Goal: Book appointment/travel/reservation

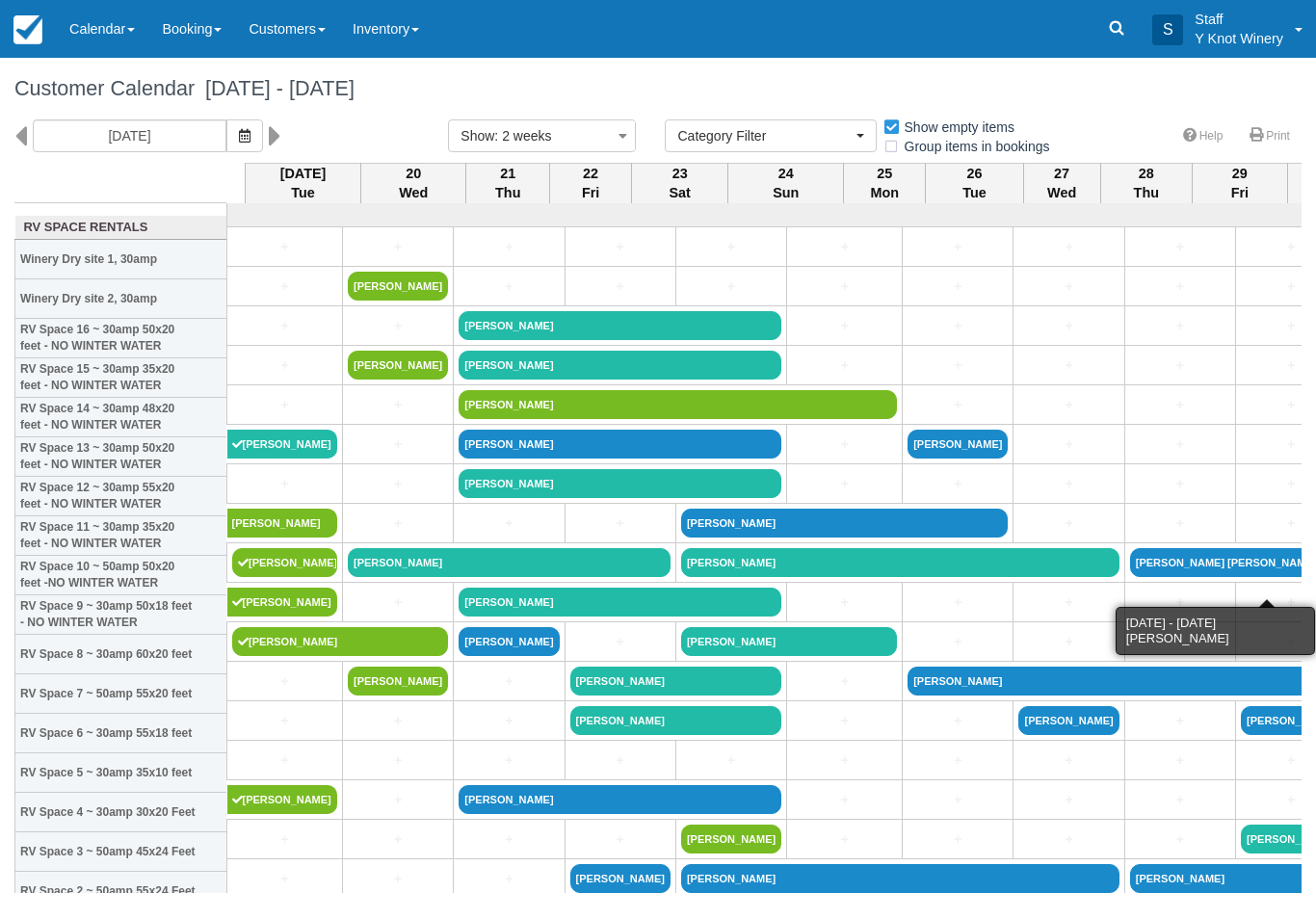
select select
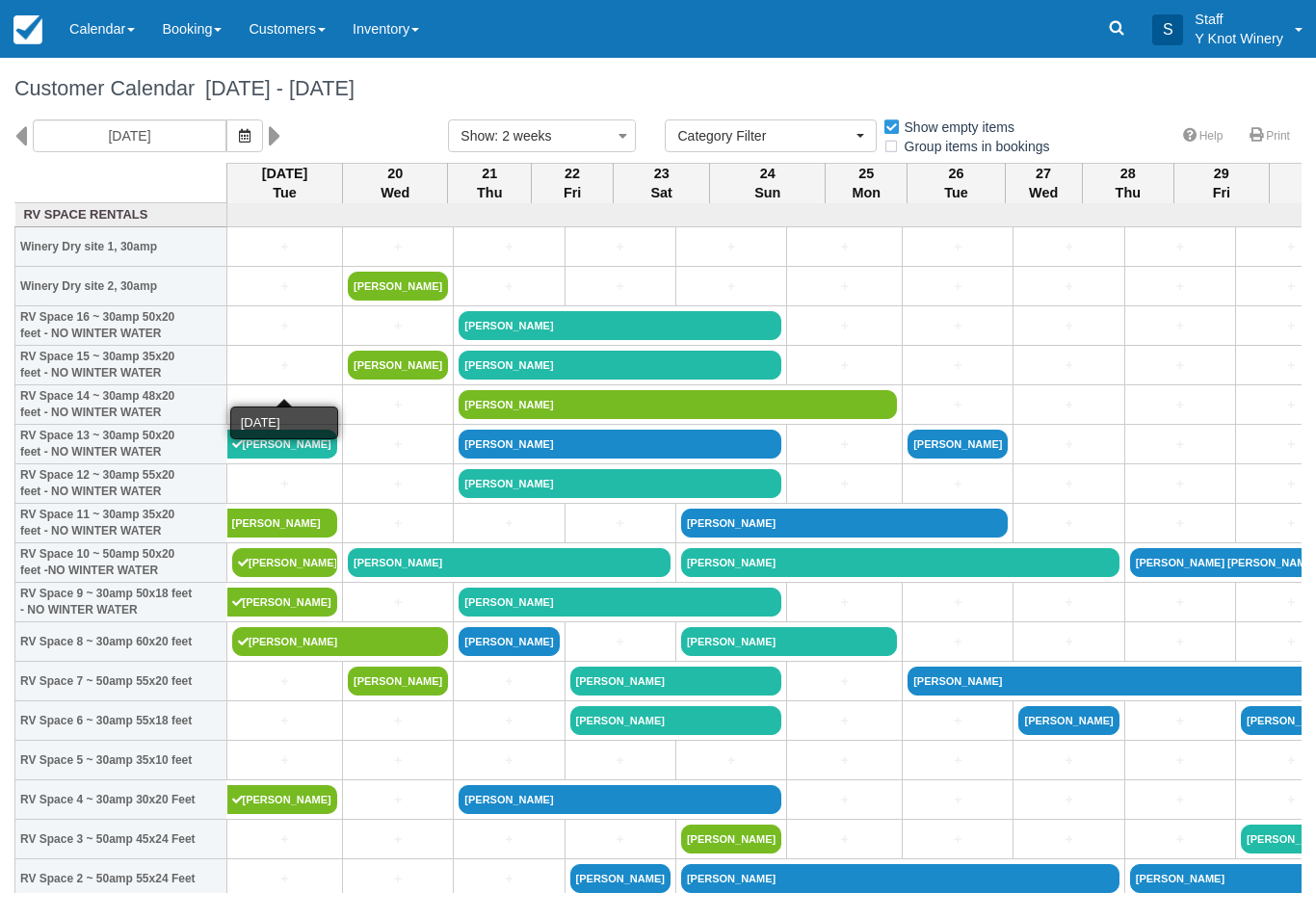
click at [267, 376] on link "+" at bounding box center [284, 365] width 105 height 21
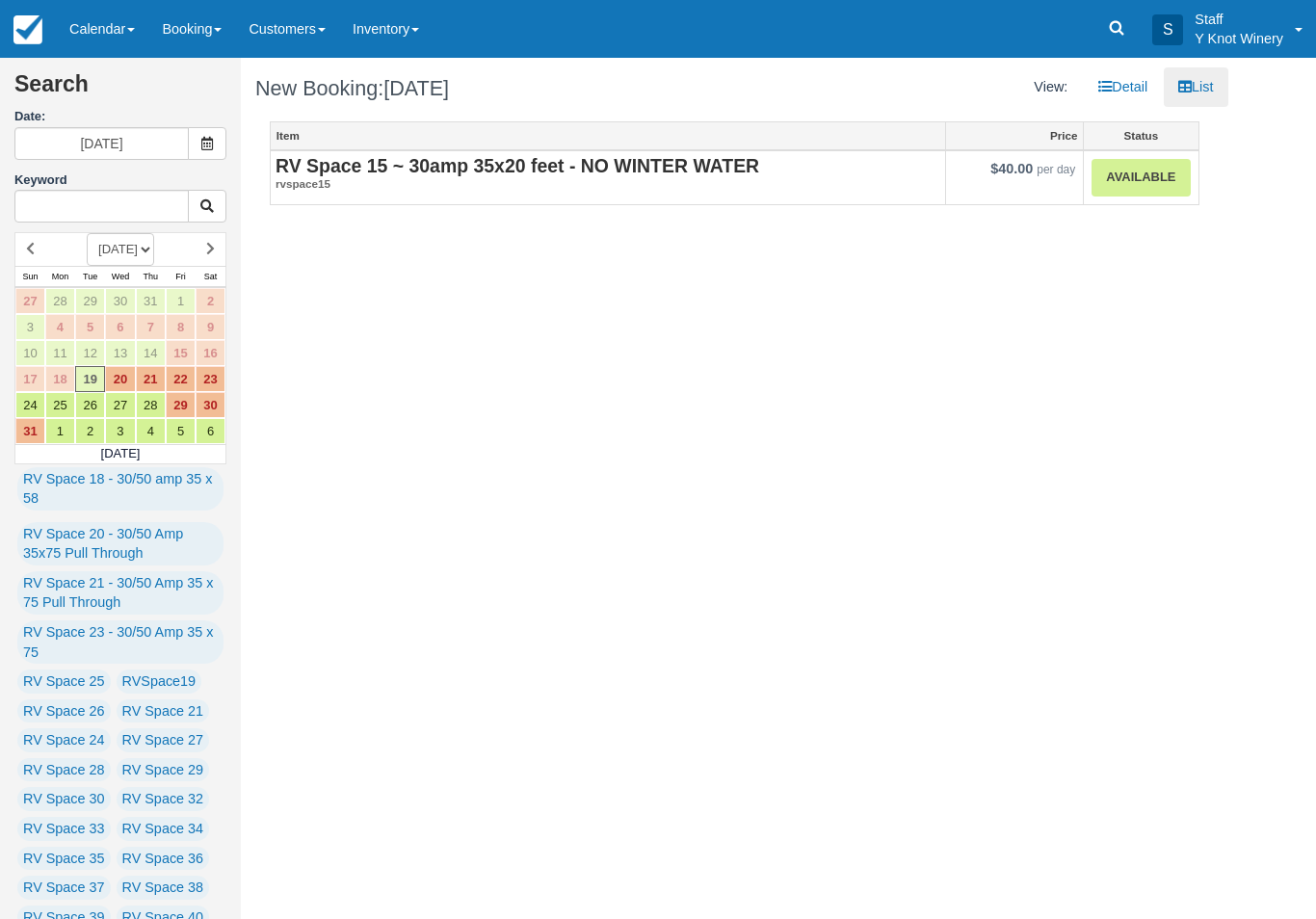
click at [110, 45] on link "Calendar" at bounding box center [103, 29] width 93 height 58
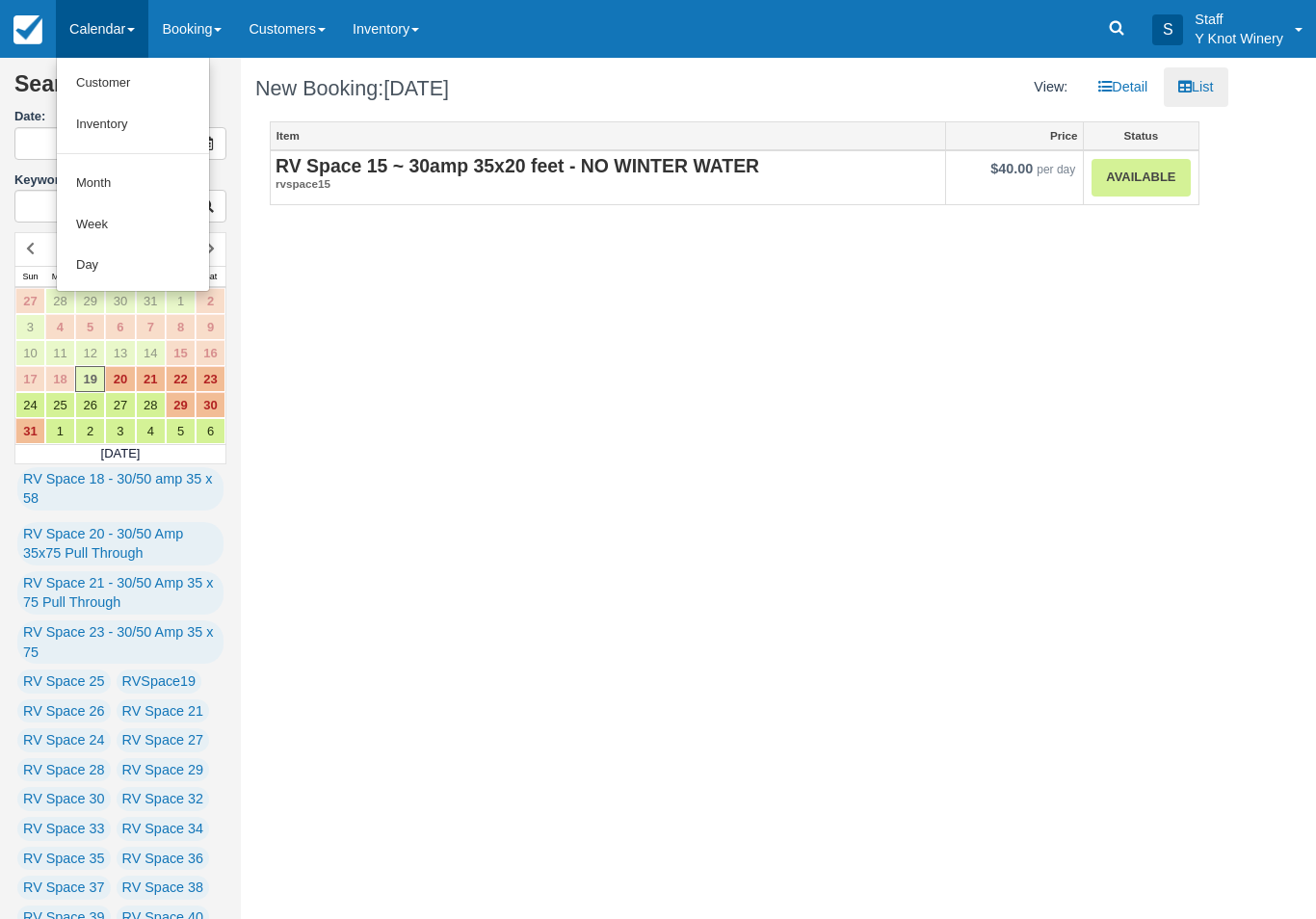
click at [93, 98] on link "Customer" at bounding box center [133, 83] width 152 height 41
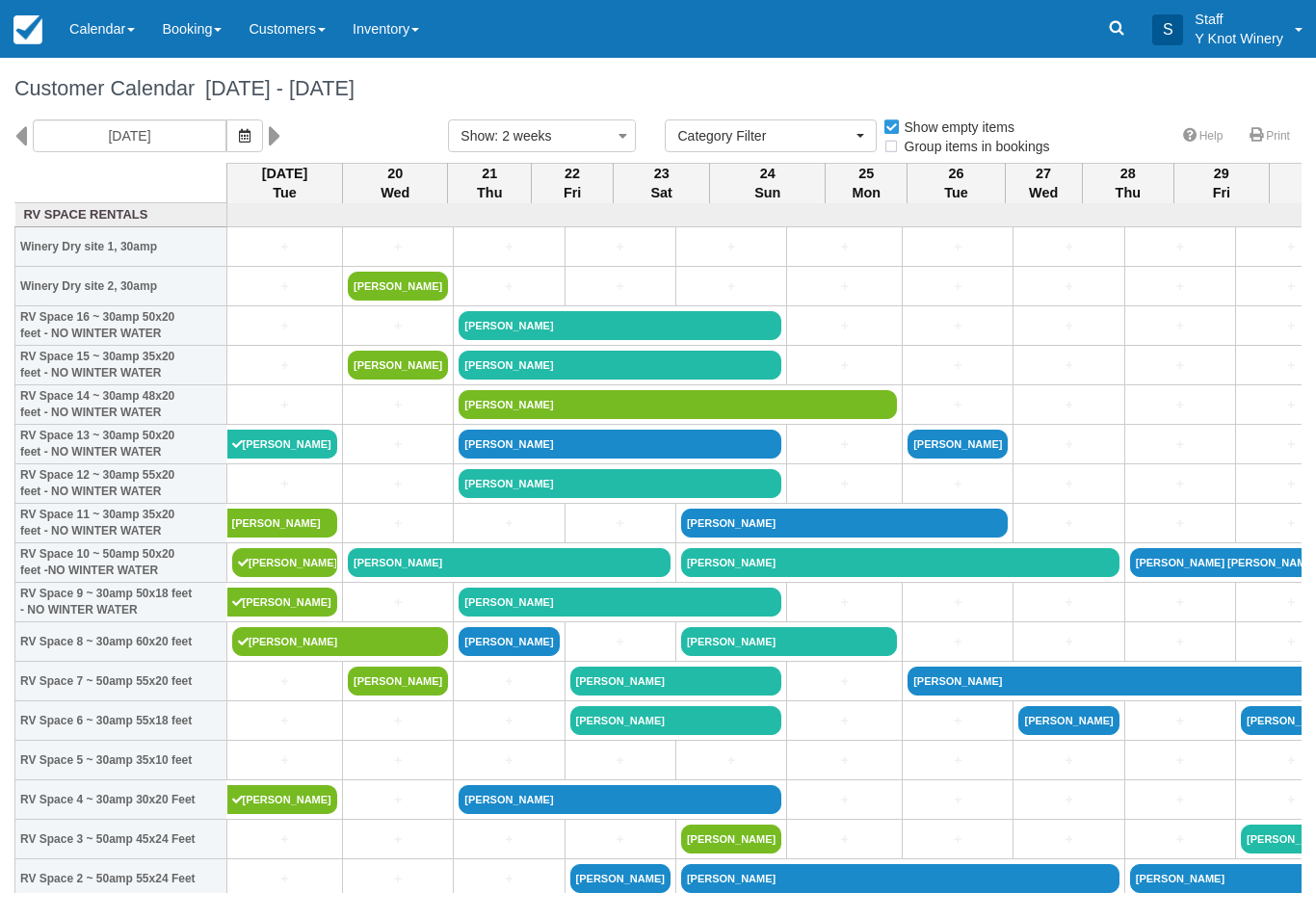
select select
click at [259, 731] on link "+" at bounding box center [284, 721] width 105 height 21
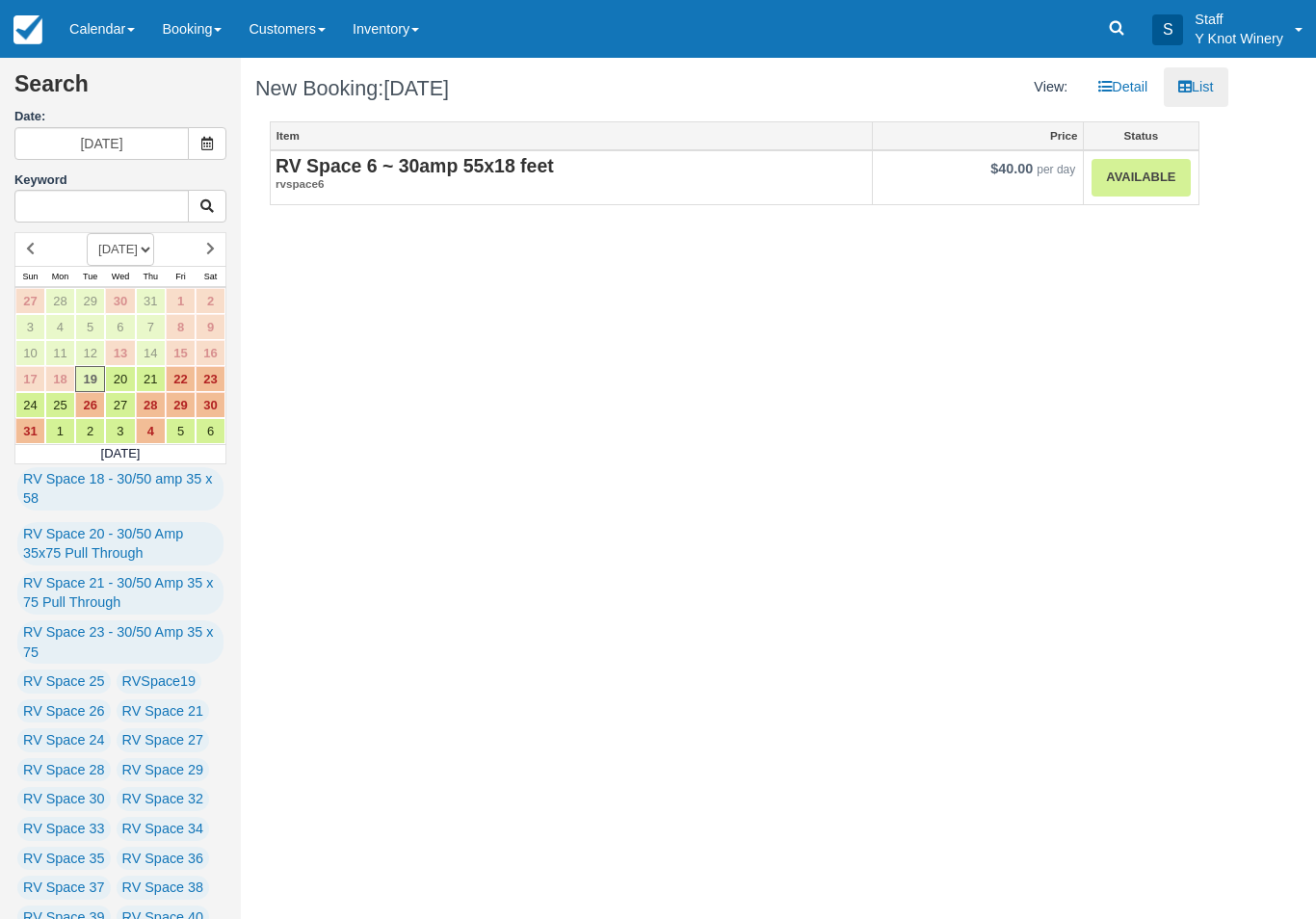
click at [1146, 177] on link "Available" at bounding box center [1141, 177] width 99 height 37
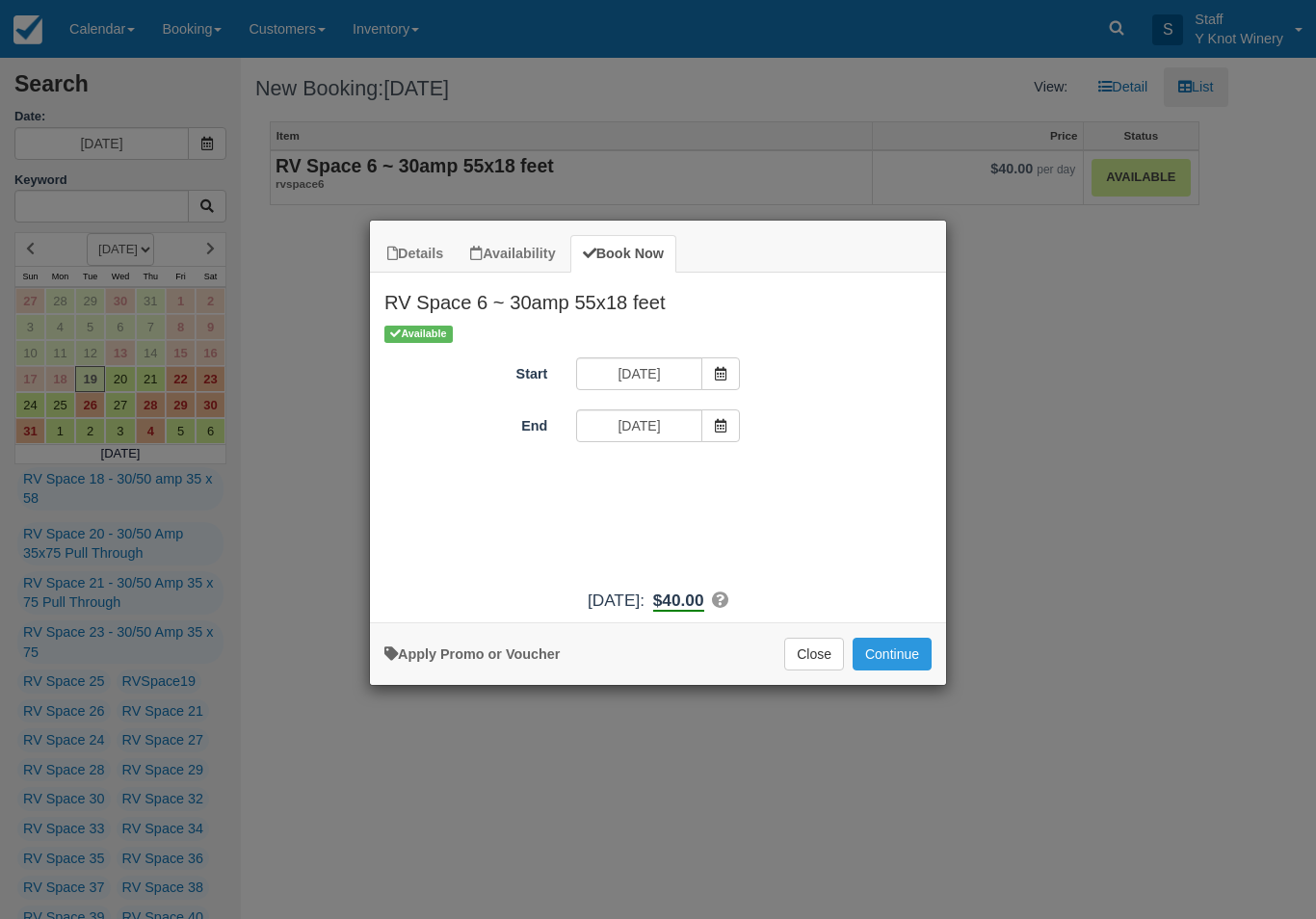
click at [910, 661] on button "Continue" at bounding box center [892, 654] width 79 height 33
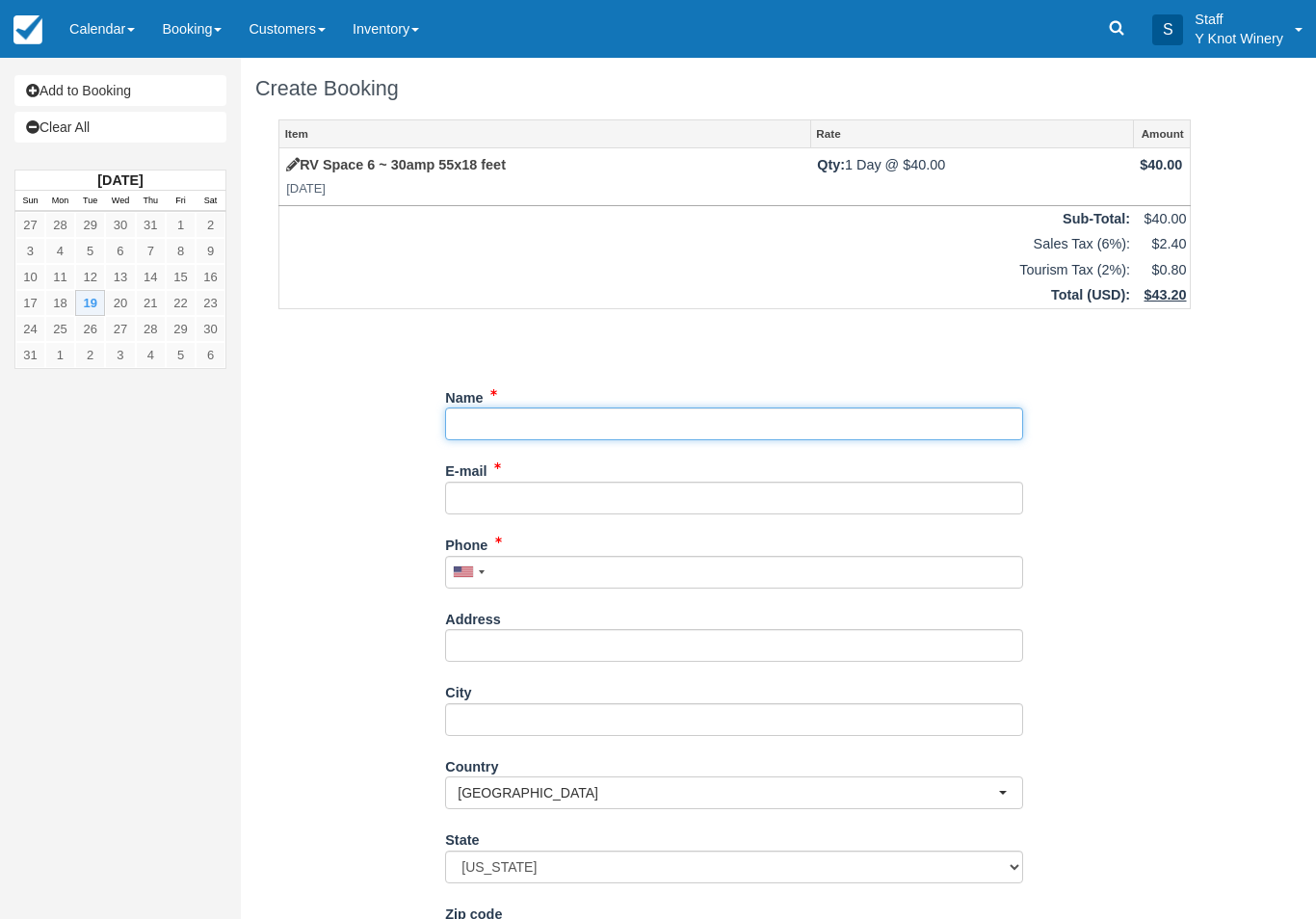
click at [506, 407] on input "Name" at bounding box center [734, 423] width 578 height 33
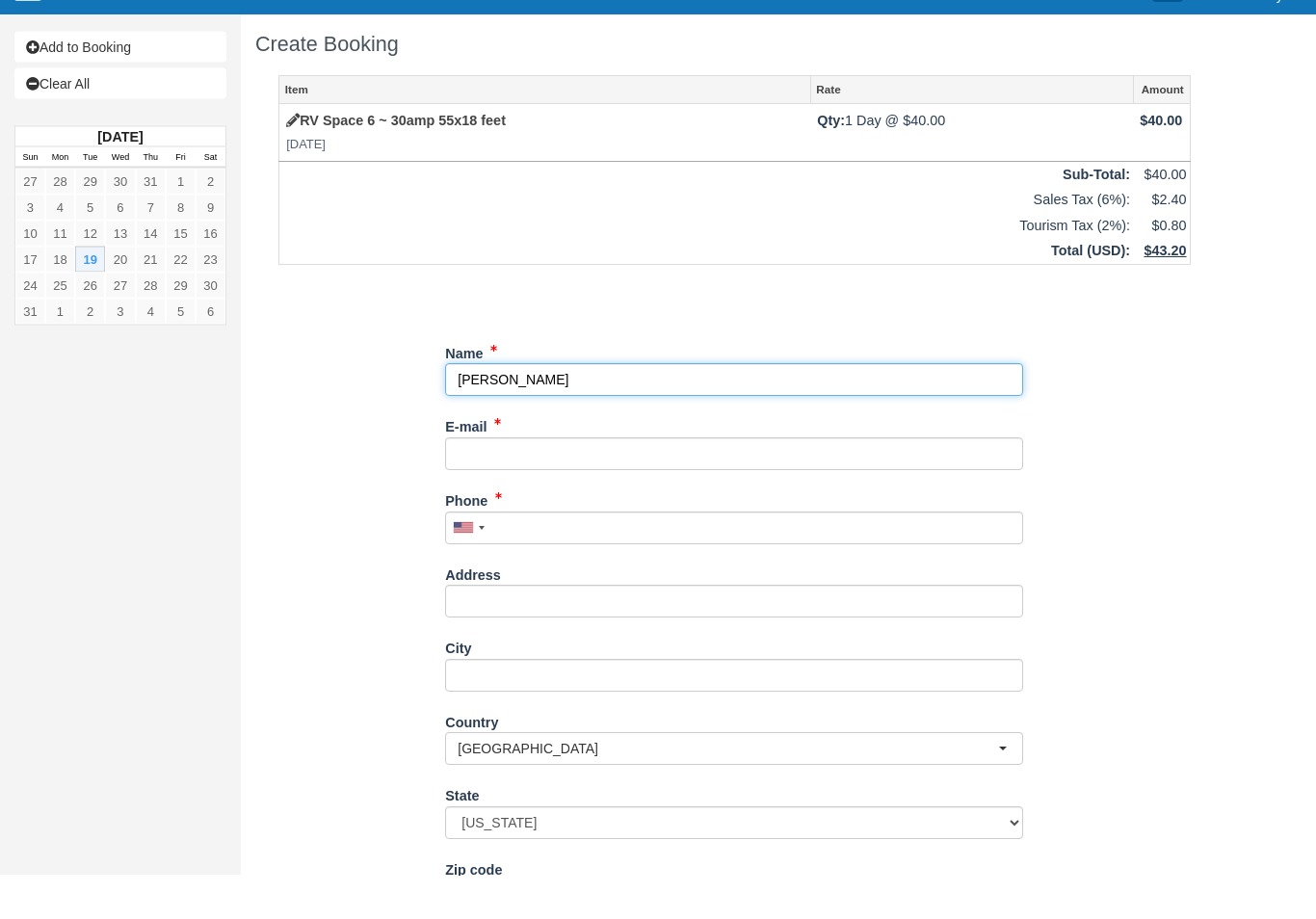
type input "[PERSON_NAME]"
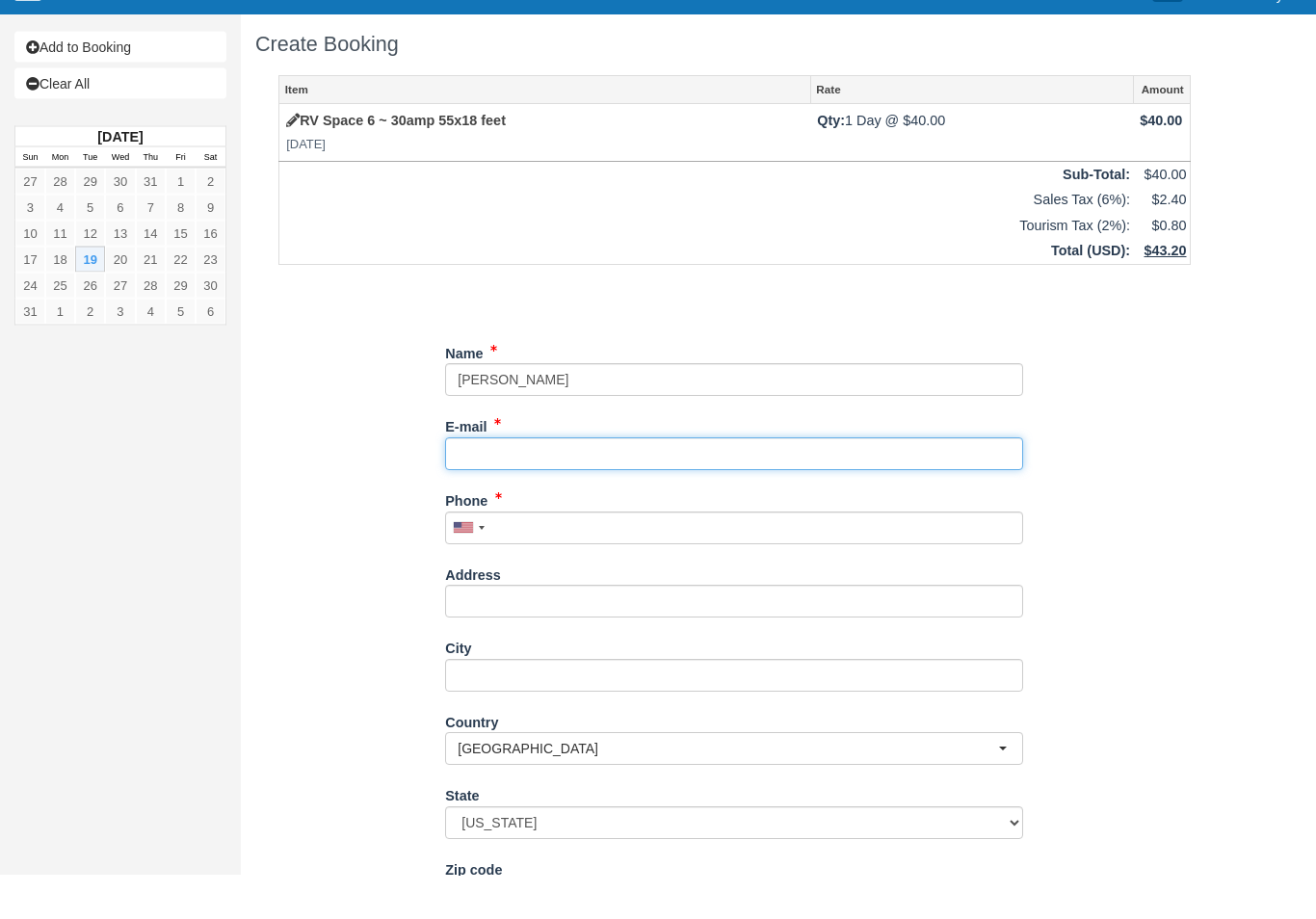
click at [624, 481] on input "E-mail" at bounding box center [734, 497] width 578 height 33
type input "m.l.merrill@concast.net"
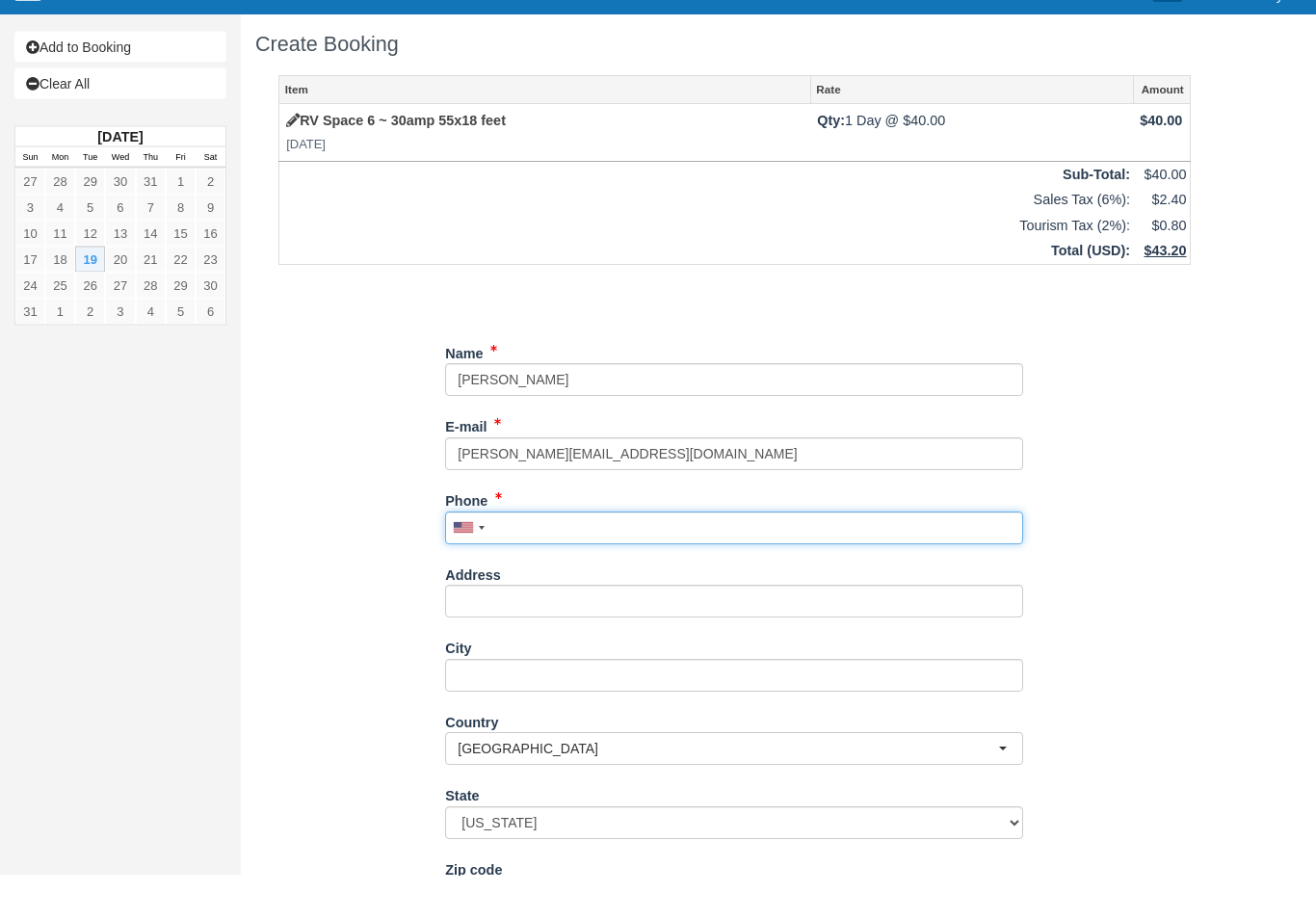
click at [576, 529] on div "Phone United States +1 Canada +1 United Kingdom +44 Afghanistan (‫افغانستان‬‎) …" at bounding box center [734, 558] width 578 height 60
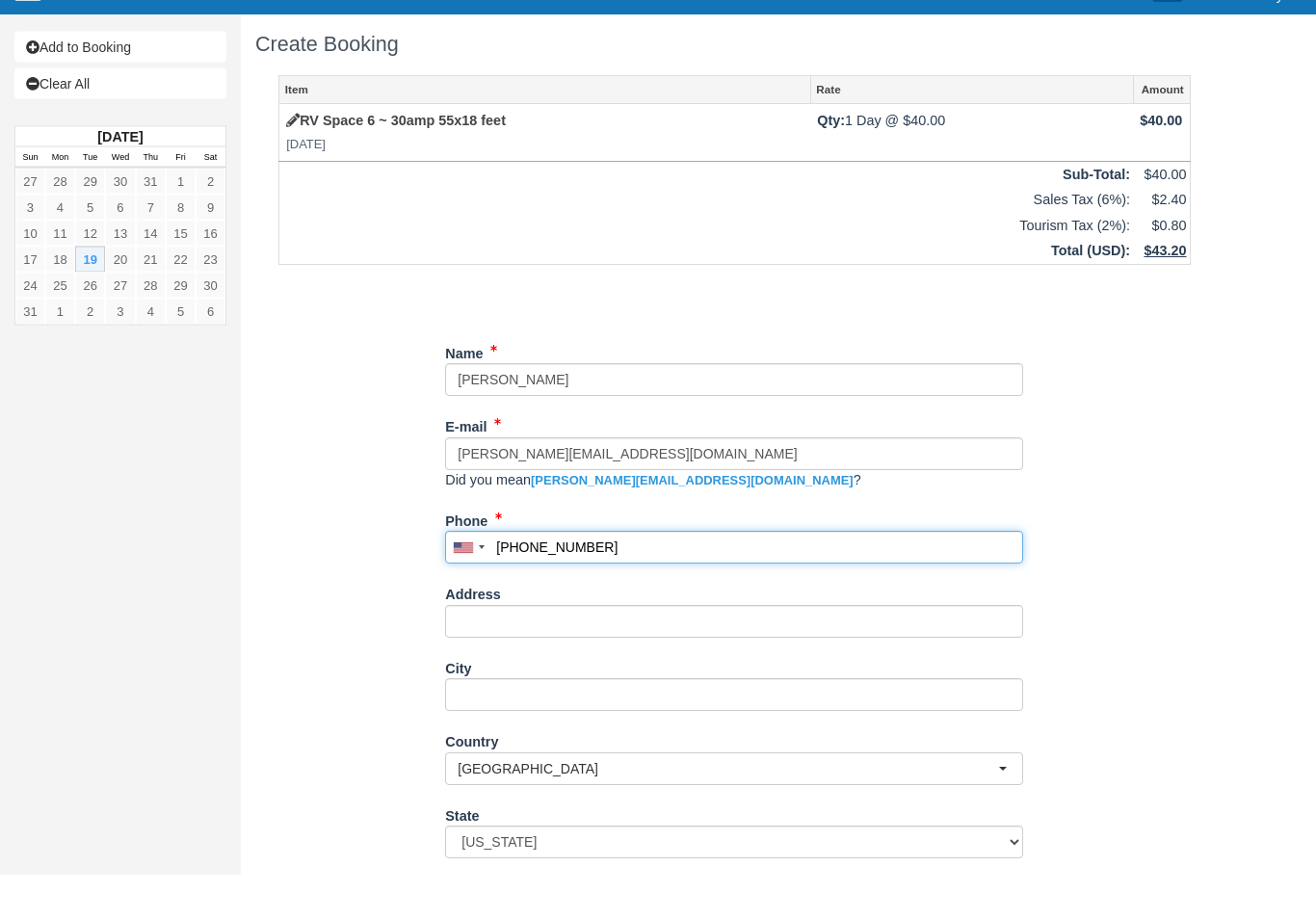
type input "541-913-0139"
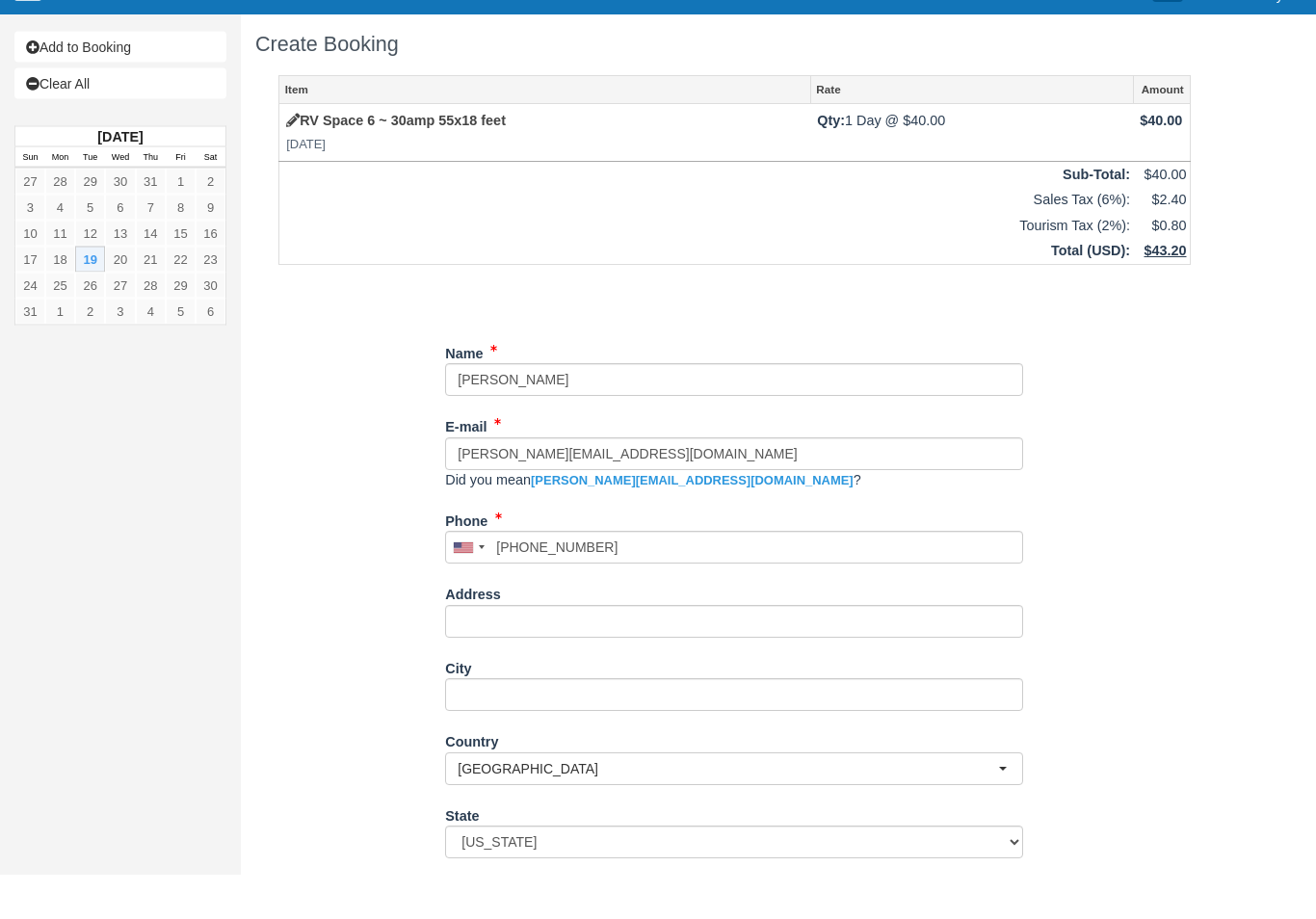
click at [628, 517] on link "[PERSON_NAME][EMAIL_ADDRESS][DOMAIN_NAME]" at bounding box center [692, 524] width 323 height 15
type input "m.l.merrill@comcast.net"
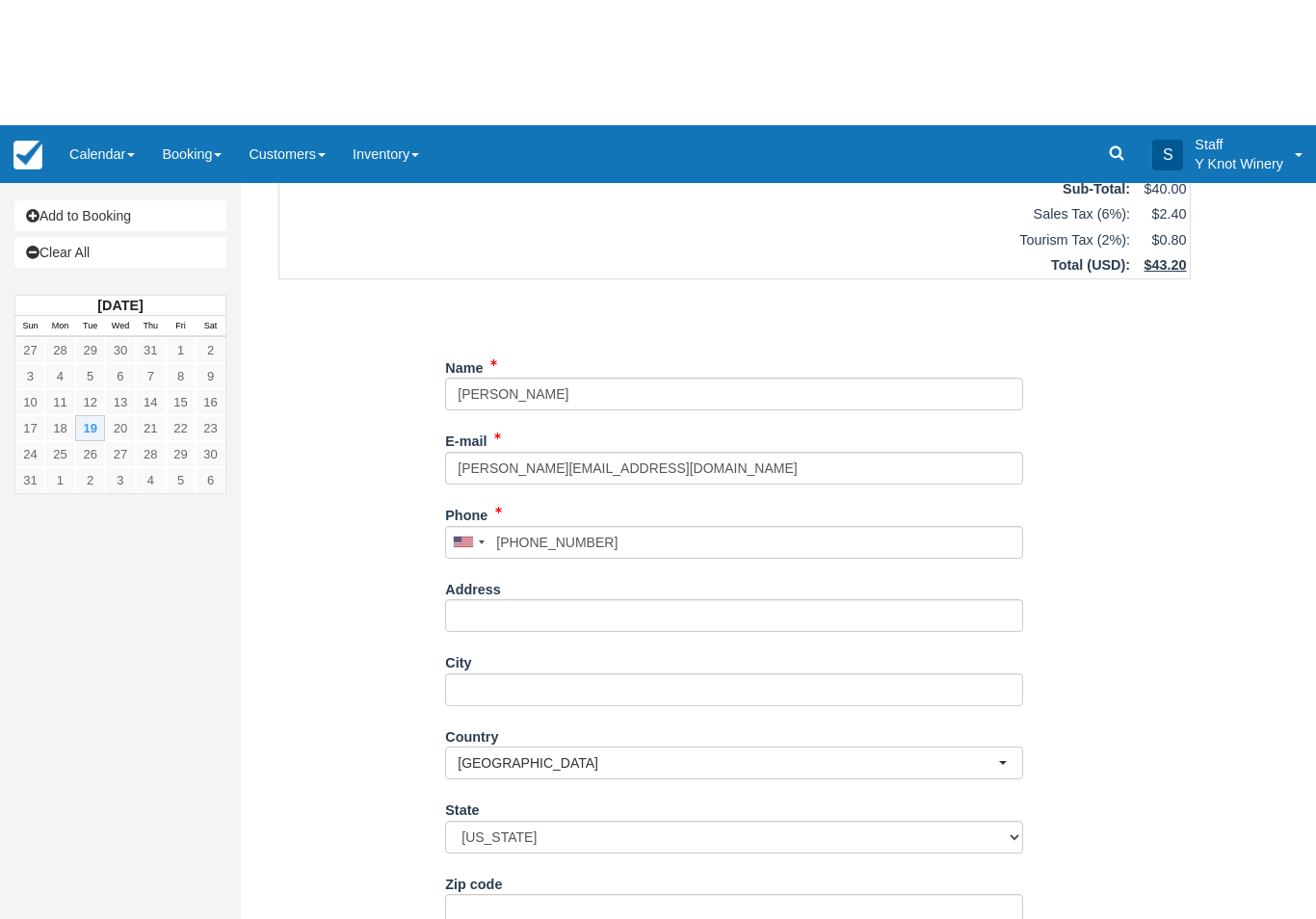
click at [482, 918] on button "Continue" at bounding box center [491, 925] width 93 height 33
type input "+15419130139"
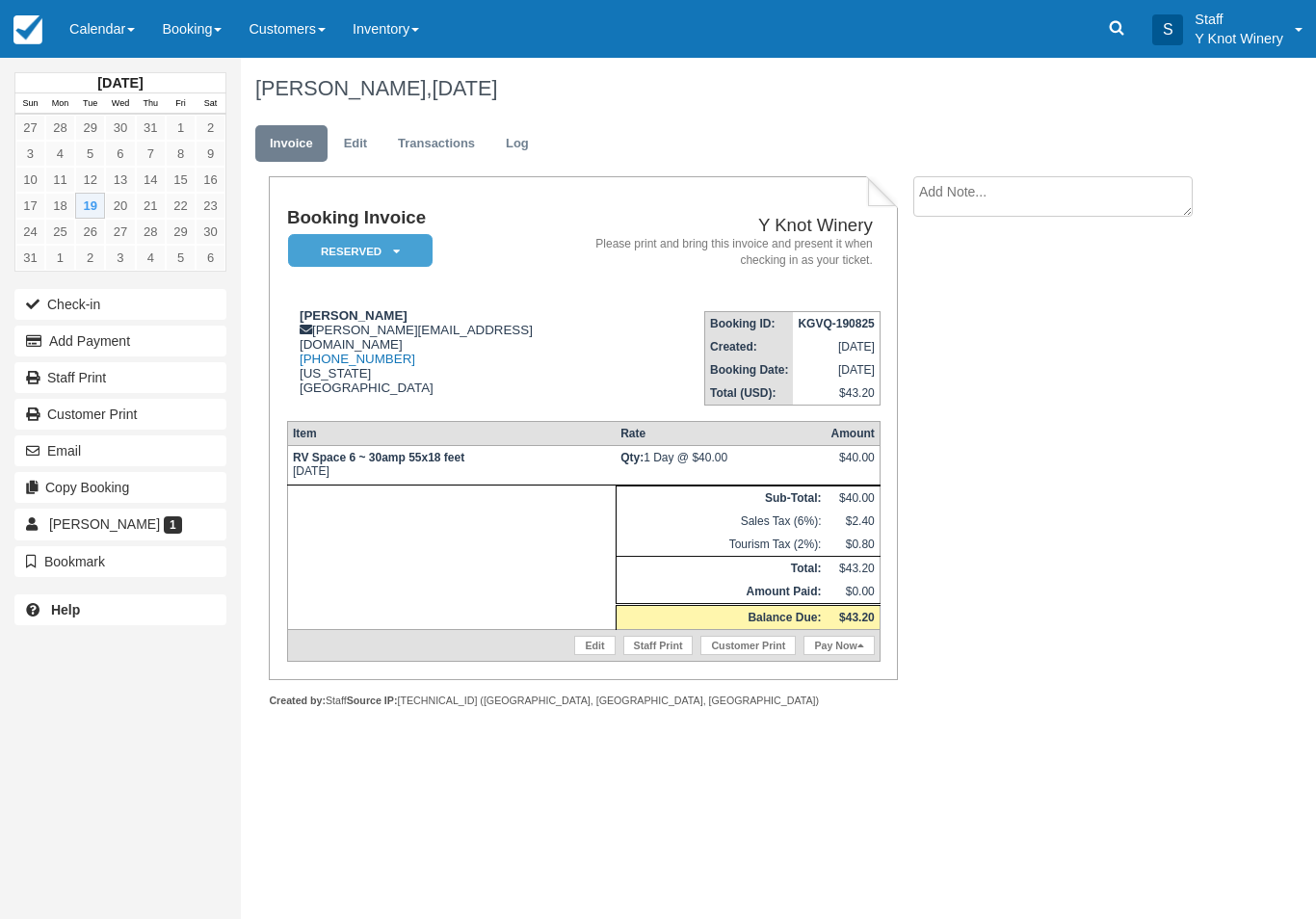
click at [847, 655] on link "Pay Now" at bounding box center [839, 646] width 70 height 20
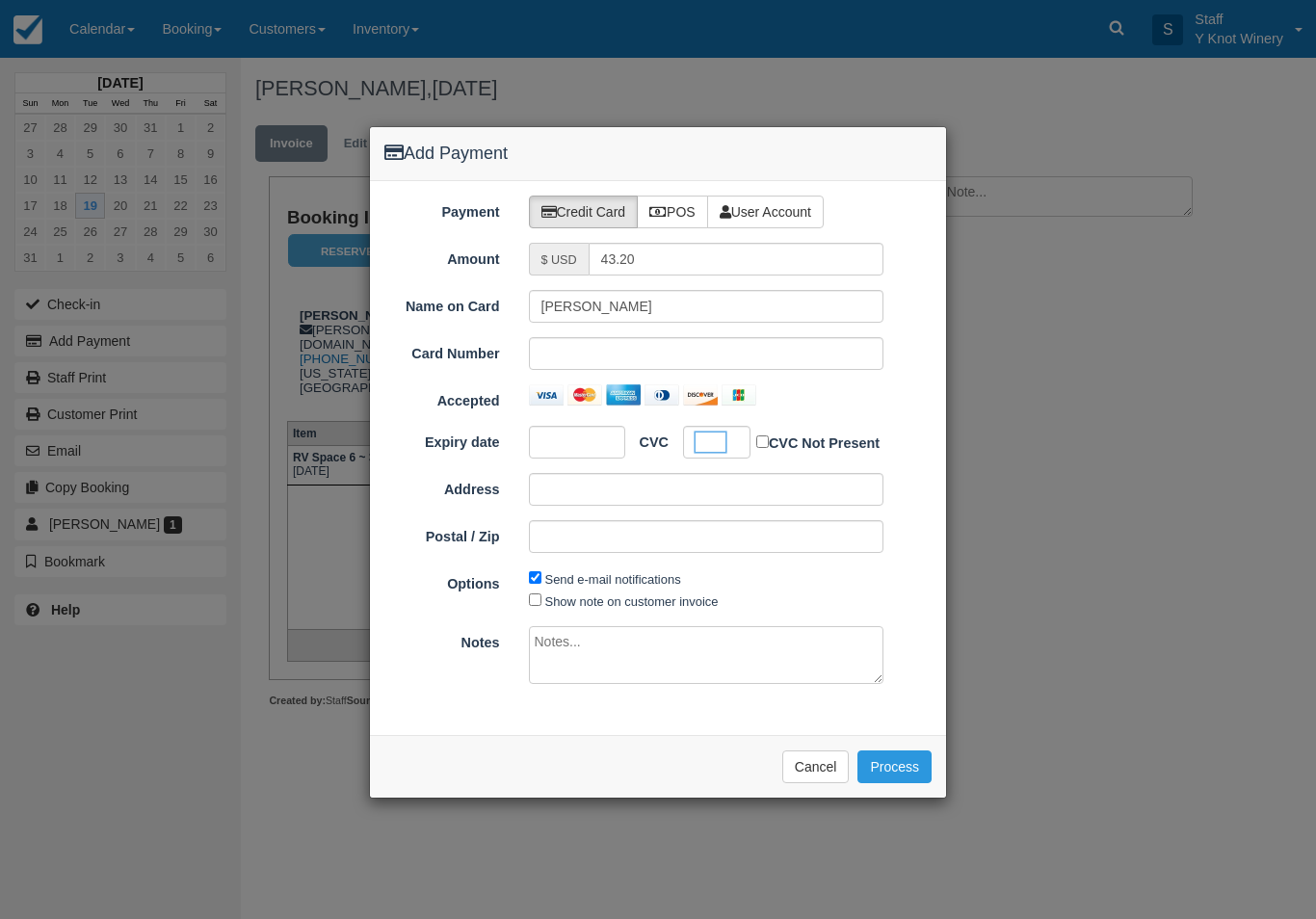
click at [894, 758] on button "Process" at bounding box center [894, 766] width 74 height 33
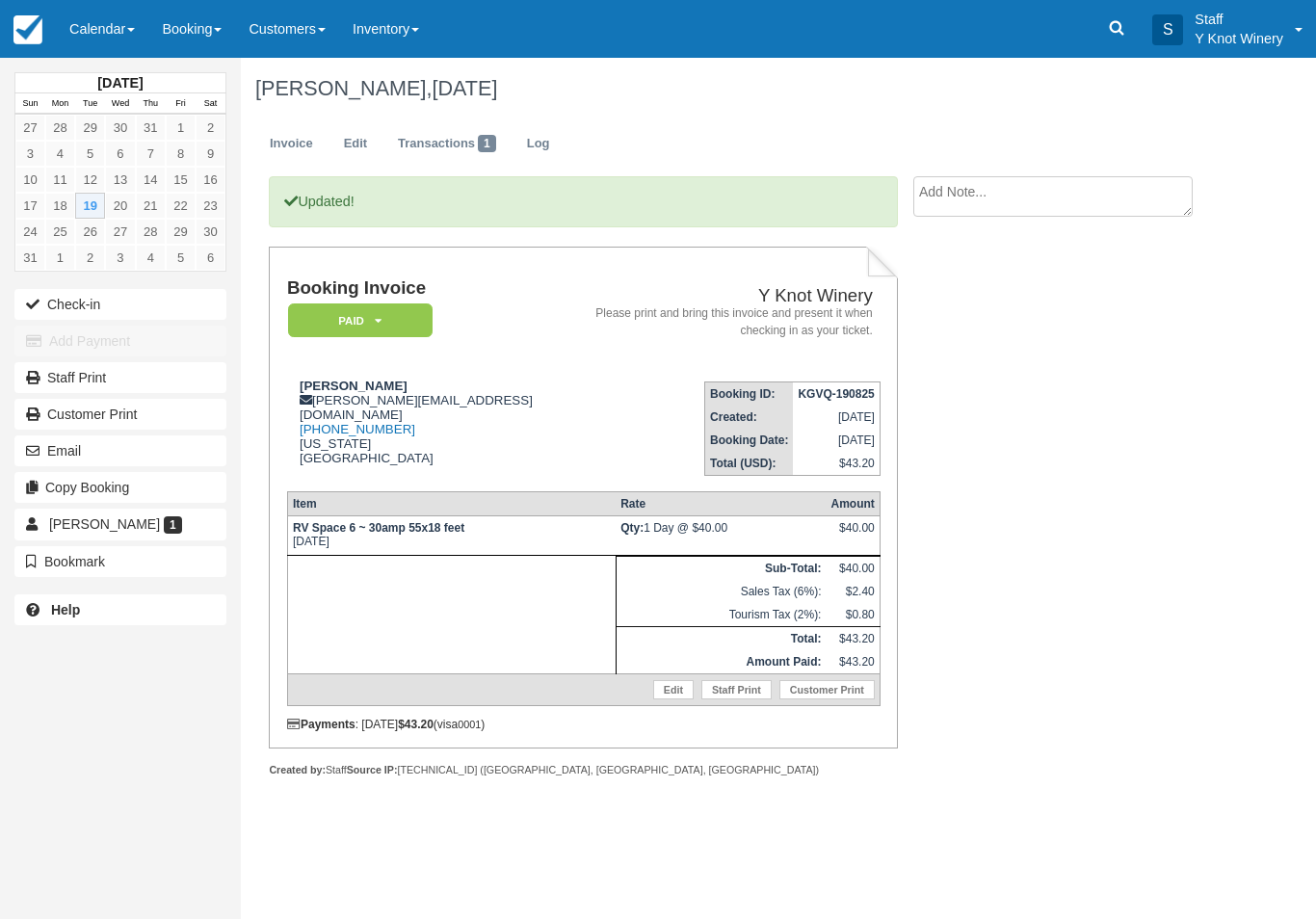
click at [65, 293] on button "Check-in" at bounding box center [120, 304] width 212 height 31
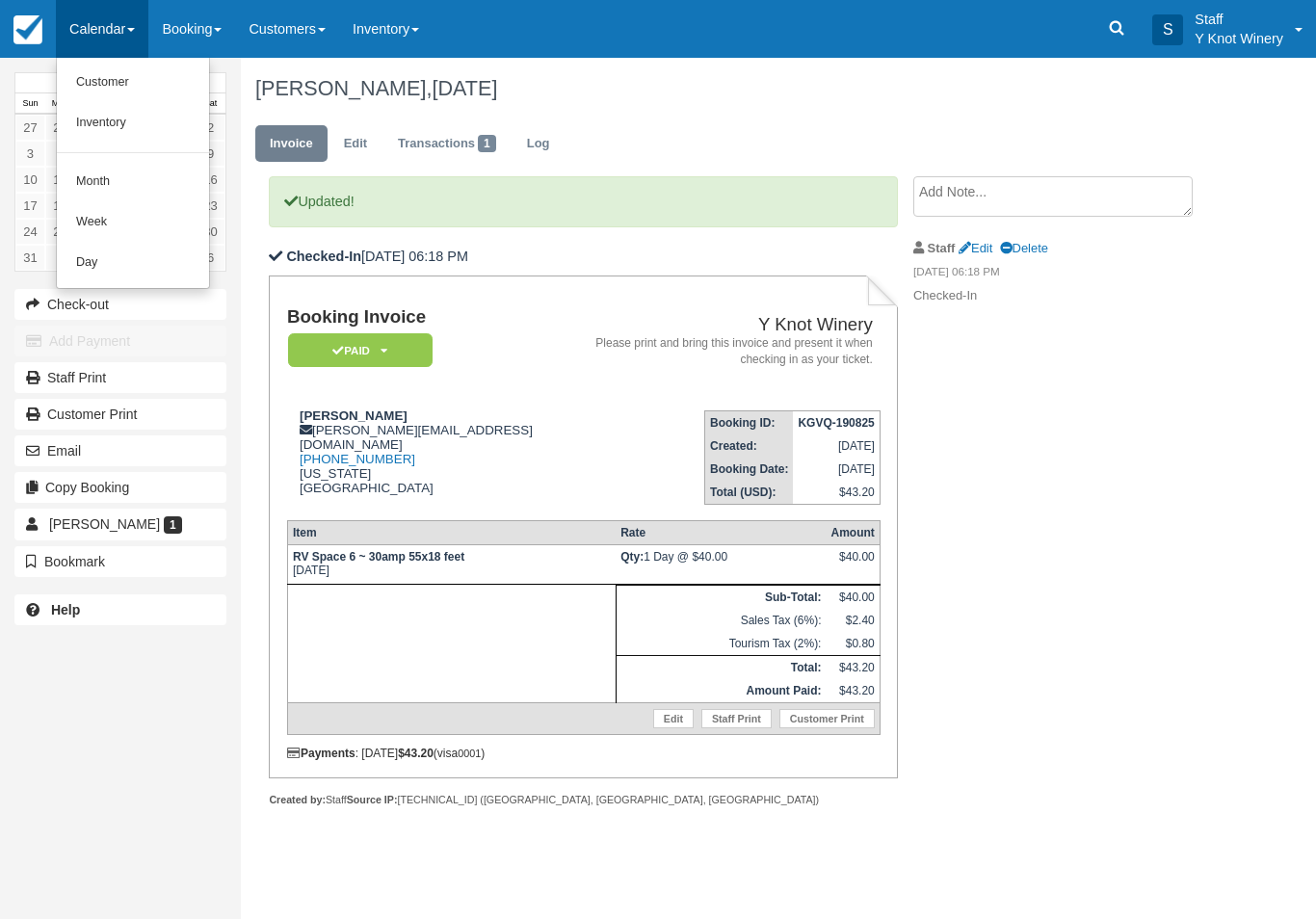
click at [100, 84] on link "Customer" at bounding box center [133, 82] width 152 height 40
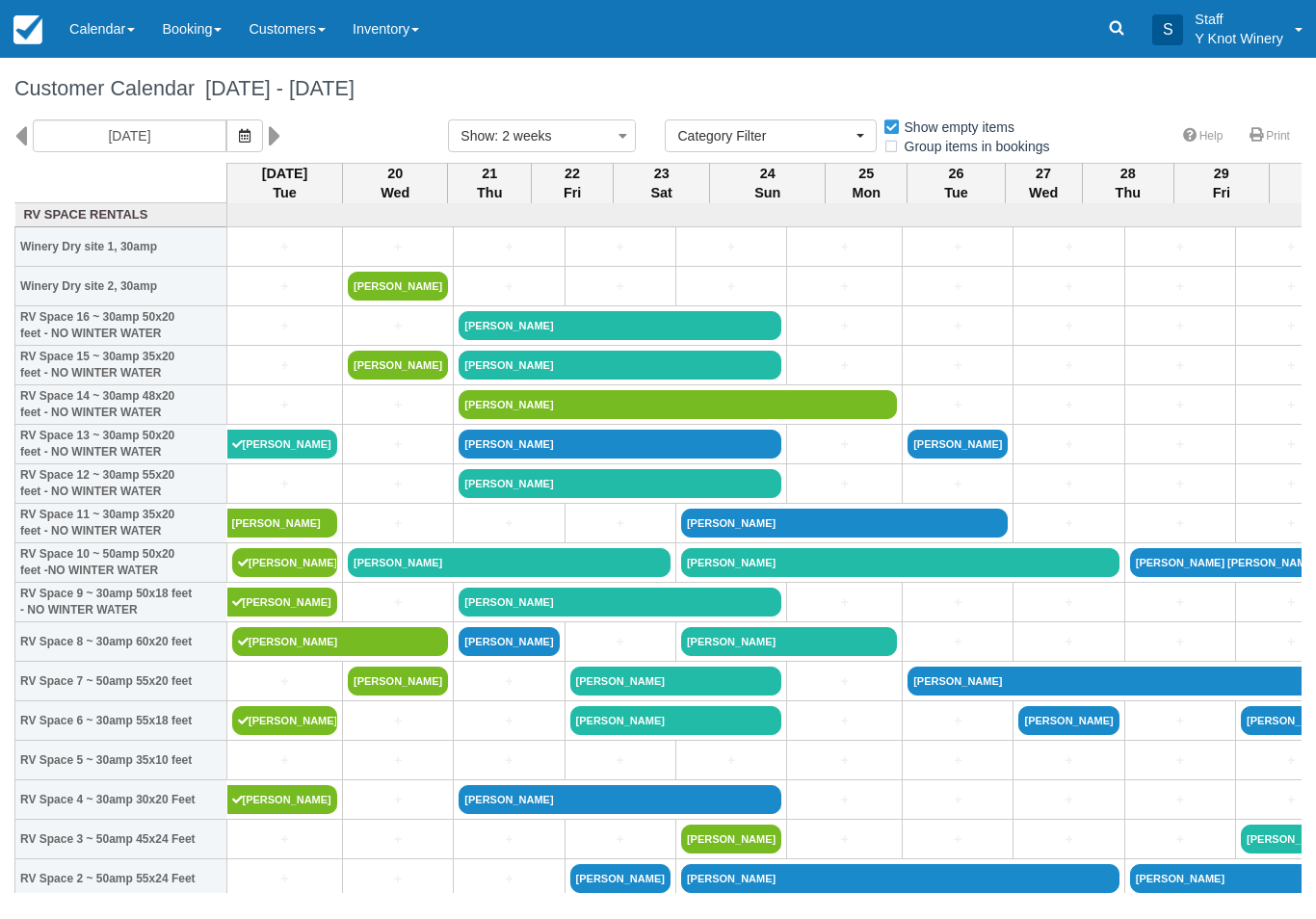
select select
